Goal: Task Accomplishment & Management: Manage account settings

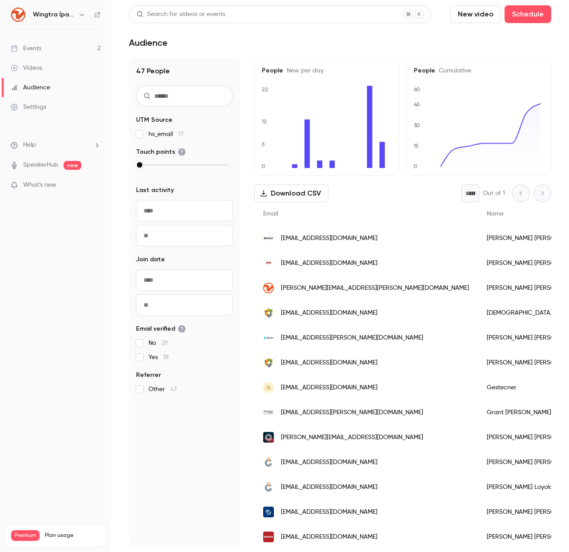
click at [47, 20] on div "Wingtra (partners)" at bounding box center [56, 14] width 90 height 15
click at [45, 14] on h6 "Wingtra (partners)" at bounding box center [54, 14] width 42 height 9
click at [43, 48] on link "Events 2" at bounding box center [55, 49] width 111 height 20
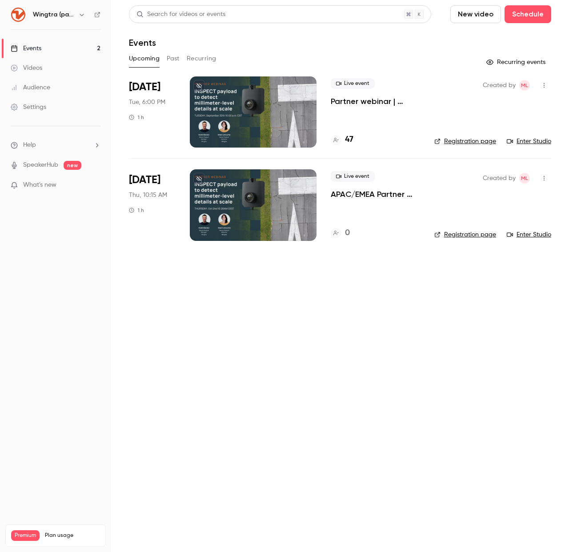
click at [279, 116] on div at bounding box center [253, 111] width 127 height 71
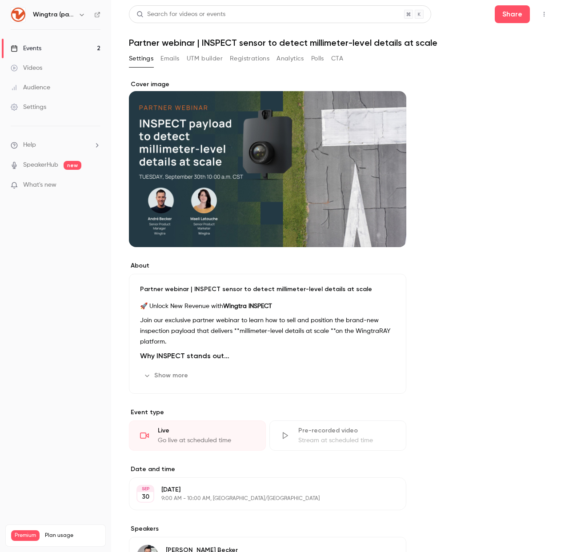
click at [363, 132] on div "Cover image" at bounding box center [267, 163] width 277 height 167
click at [0, 0] on input "Cover image" at bounding box center [0, 0] width 0 height 0
click at [39, 64] on div "Videos" at bounding box center [27, 68] width 32 height 9
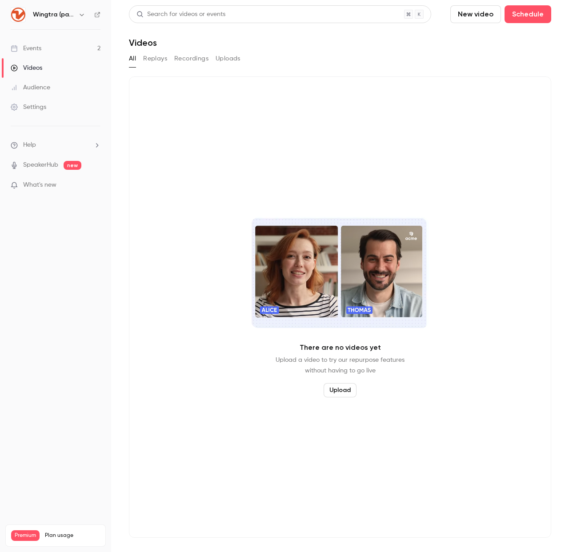
click at [44, 52] on link "Events 2" at bounding box center [55, 49] width 111 height 20
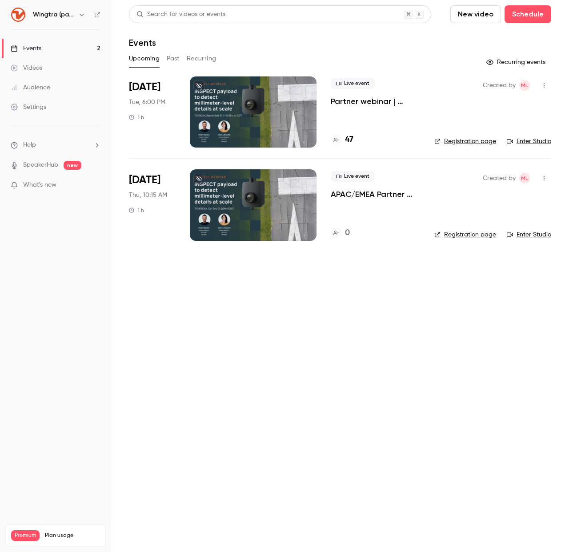
click at [39, 15] on h6 "Wingtra (partners)" at bounding box center [54, 14] width 42 height 9
click at [543, 140] on link "Enter Studio" at bounding box center [529, 141] width 44 height 9
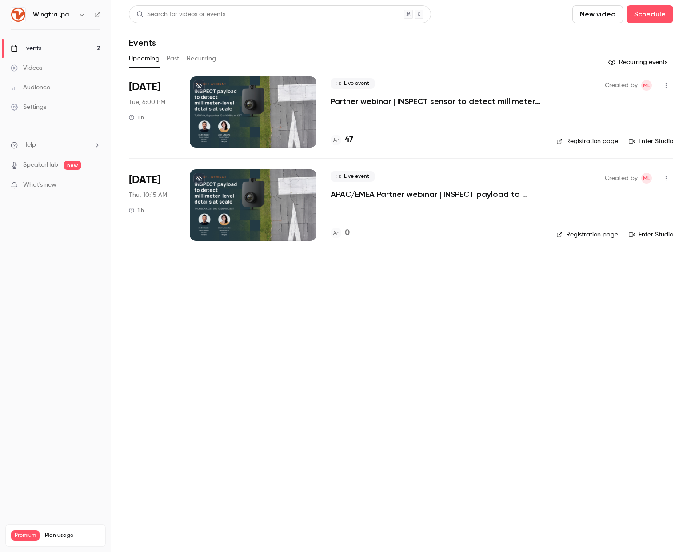
click at [568, 141] on link "Registration page" at bounding box center [587, 141] width 62 height 9
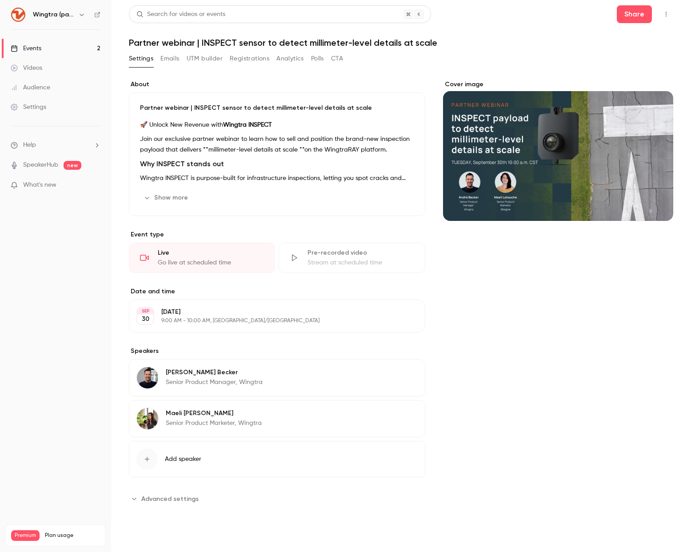
click at [164, 196] on button "Show more" at bounding box center [166, 198] width 53 height 14
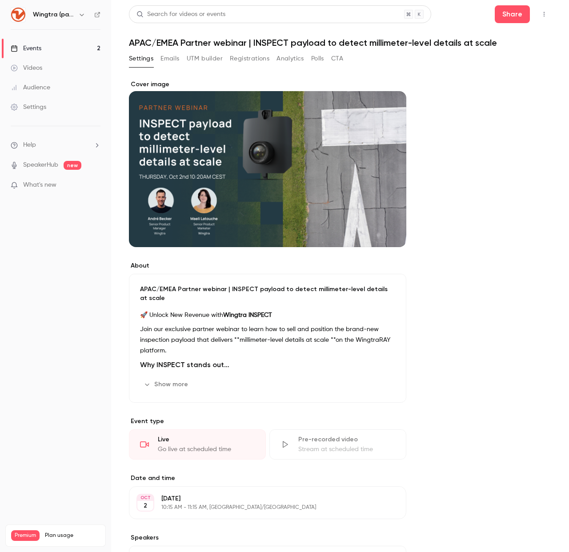
scroll to position [167, 0]
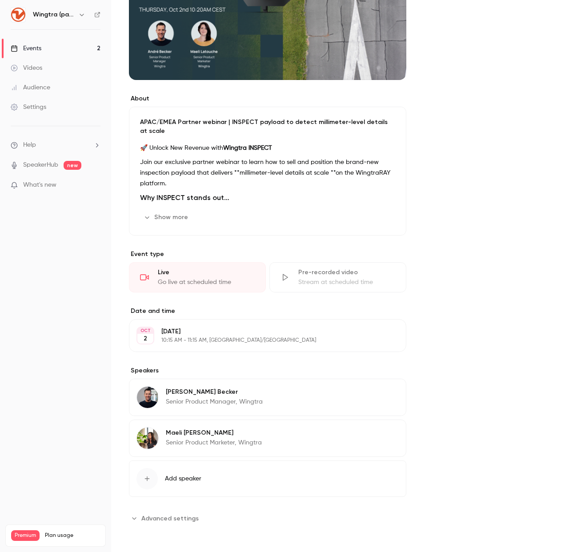
click at [161, 519] on span "Advanced settings" at bounding box center [169, 518] width 57 height 9
